Goal: Task Accomplishment & Management: Manage account settings

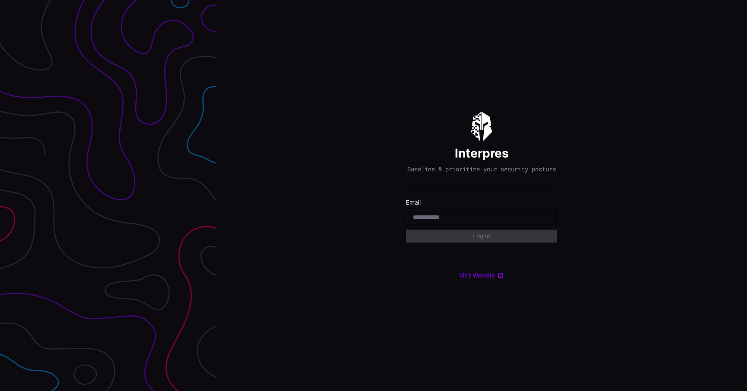
type input "**********"
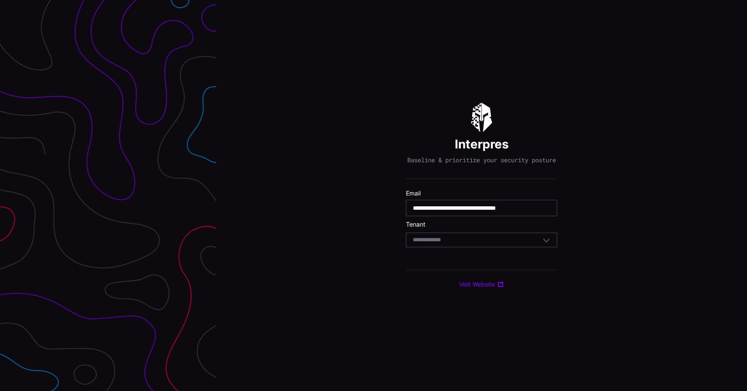
click at [469, 242] on div "Select Tenant" at bounding box center [478, 240] width 130 height 8
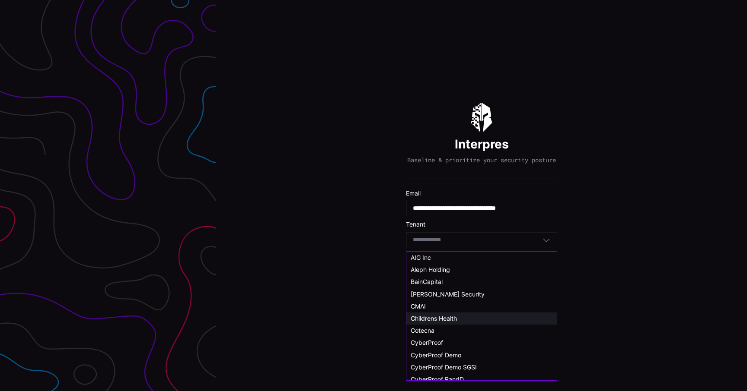
click at [455, 319] on span "Childrens Health" at bounding box center [433, 318] width 46 height 7
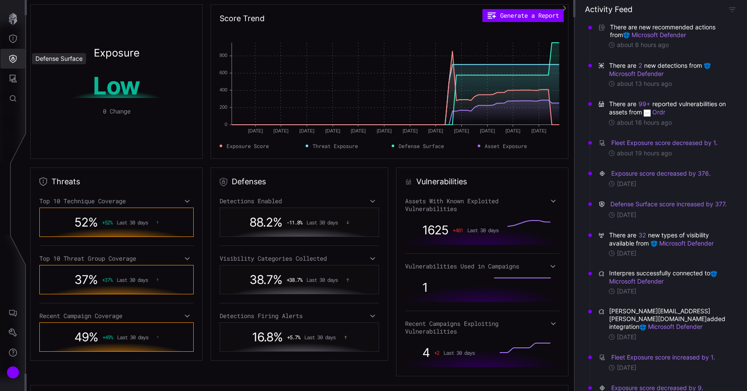
click at [13, 63] on icon "Defense Surface" at bounding box center [13, 58] width 9 height 9
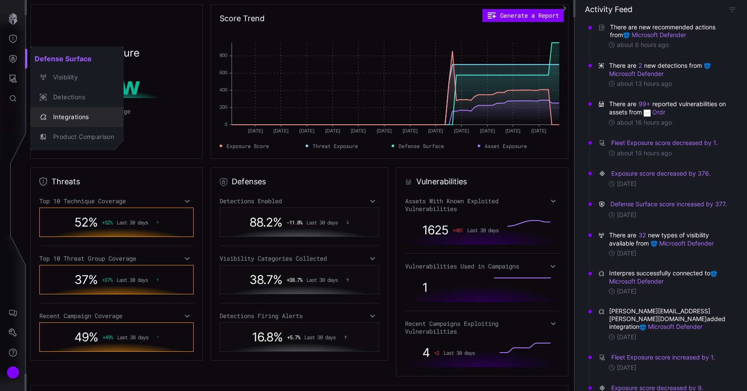
click at [64, 117] on div "Integrations" at bounding box center [81, 117] width 65 height 11
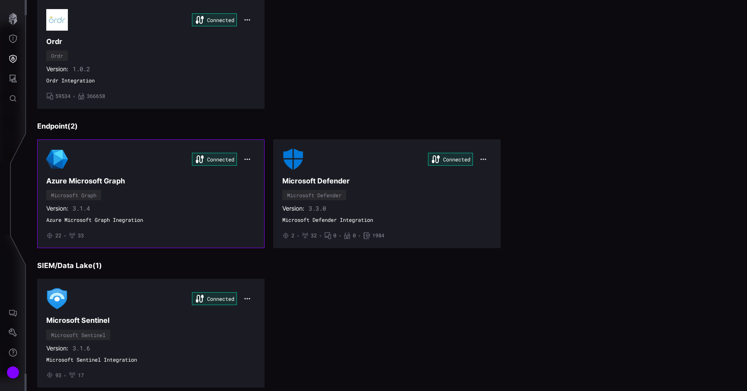
scroll to position [89, 0]
